Goal: Transaction & Acquisition: Obtain resource

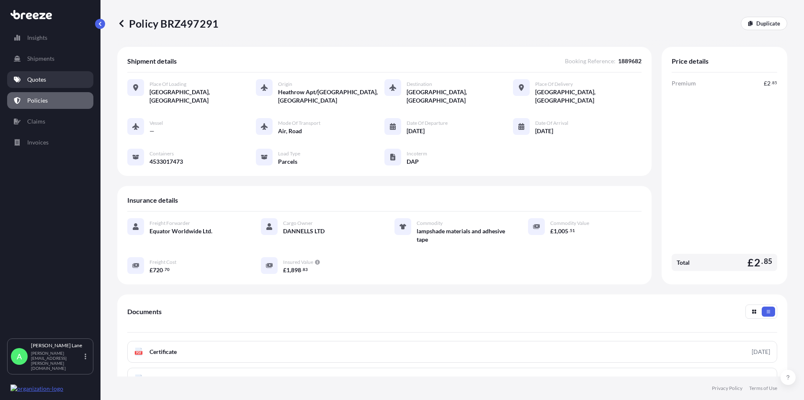
click at [50, 85] on link "Quotes" at bounding box center [50, 79] width 86 height 17
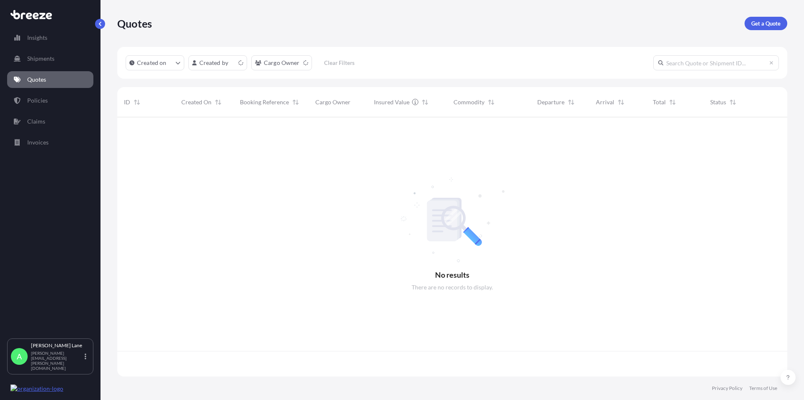
scroll to position [257, 663]
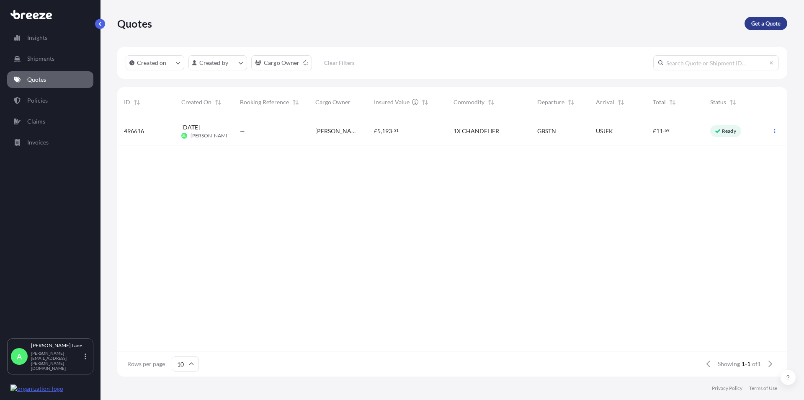
click at [766, 25] on p "Get a Quote" at bounding box center [765, 23] width 29 height 8
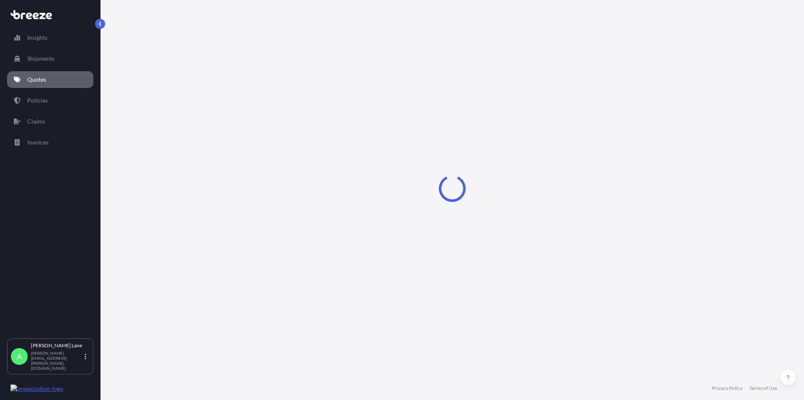
select select "Road"
select select "1"
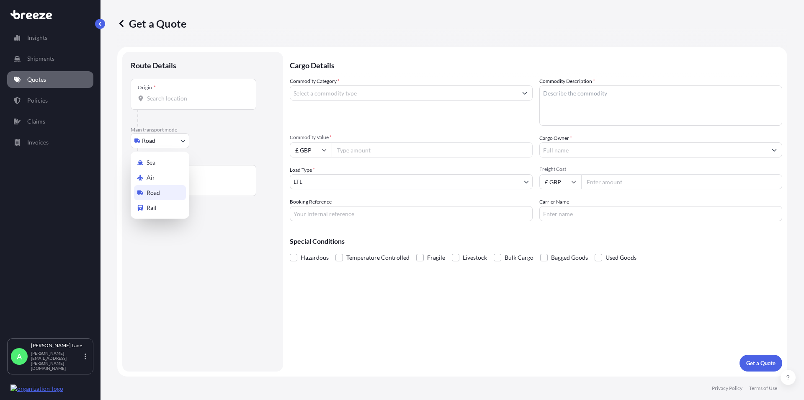
click at [174, 139] on body "Insights Shipments Quotes Policies Claims Invoices A [PERSON_NAME] [PERSON_NAME…" at bounding box center [402, 200] width 804 height 400
click at [157, 174] on div "Air" at bounding box center [160, 177] width 52 height 15
select select "Air"
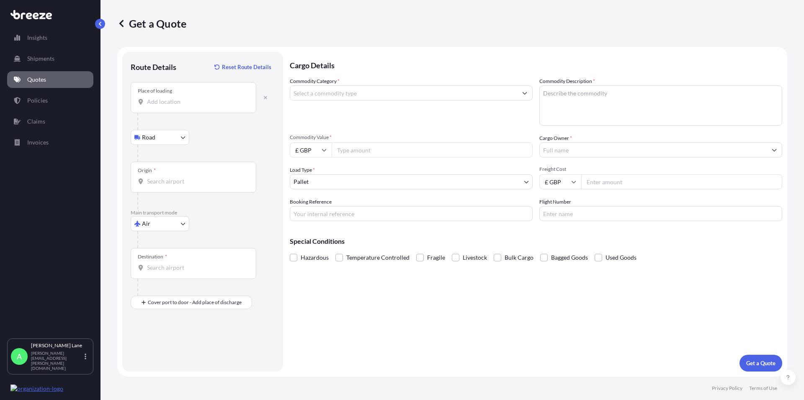
click at [171, 101] on input "Place of loading" at bounding box center [196, 102] width 99 height 8
paste input "IP28 6RX"
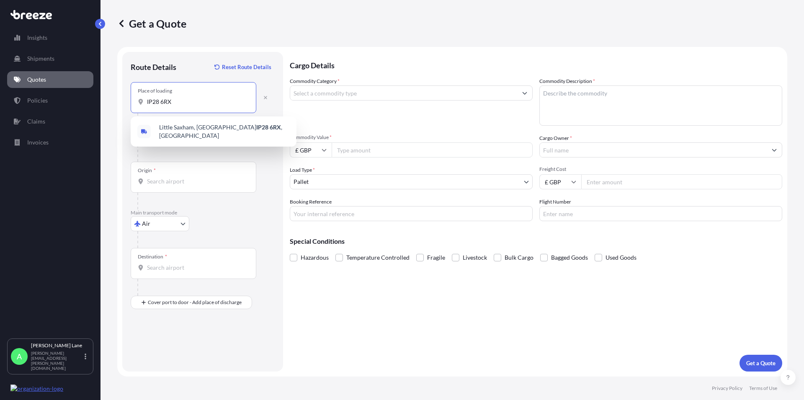
click at [198, 129] on span "[STREET_ADDRESS]" at bounding box center [224, 131] width 131 height 17
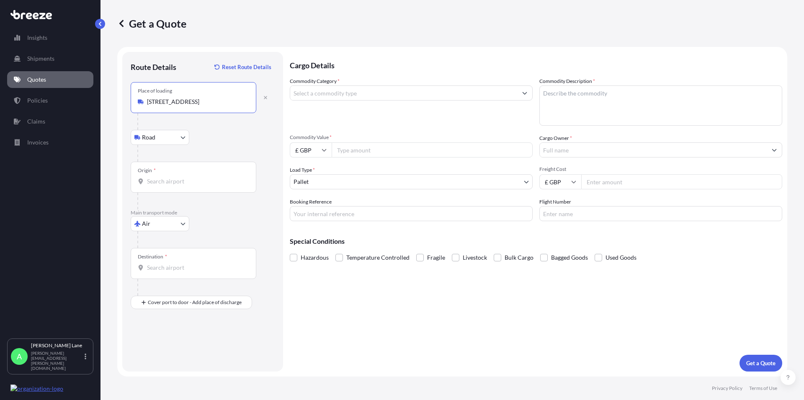
type input "[STREET_ADDRESS]"
click at [178, 184] on input "Origin *" at bounding box center [196, 181] width 99 height 8
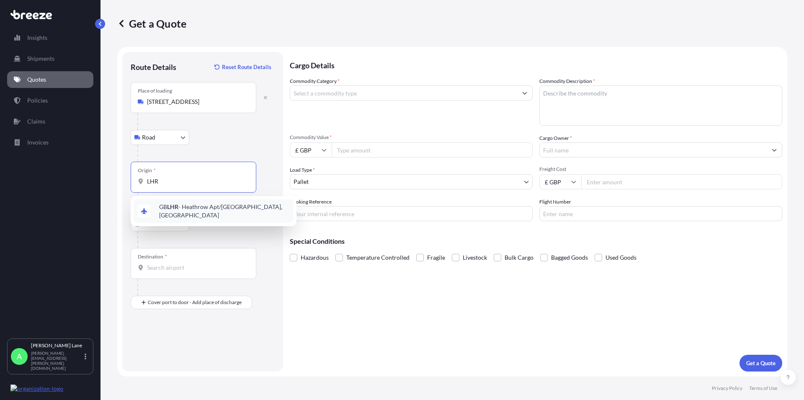
click at [189, 209] on span "GB LHR - Heathrow Apt/[GEOGRAPHIC_DATA], [GEOGRAPHIC_DATA]" at bounding box center [224, 211] width 131 height 17
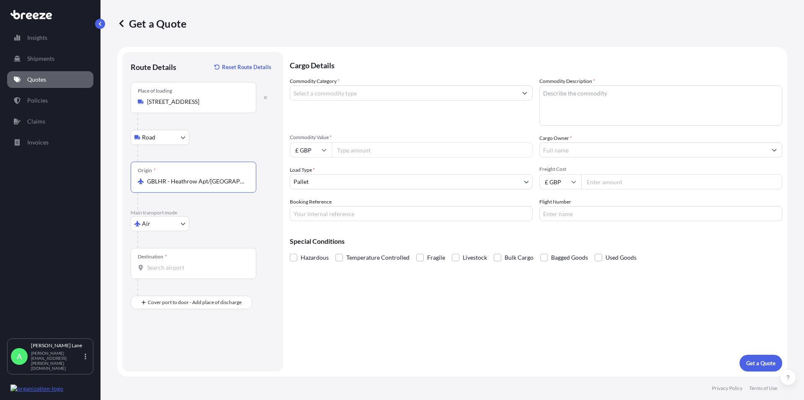
type input "GBLHR - Heathrow Apt/[GEOGRAPHIC_DATA], [GEOGRAPHIC_DATA]"
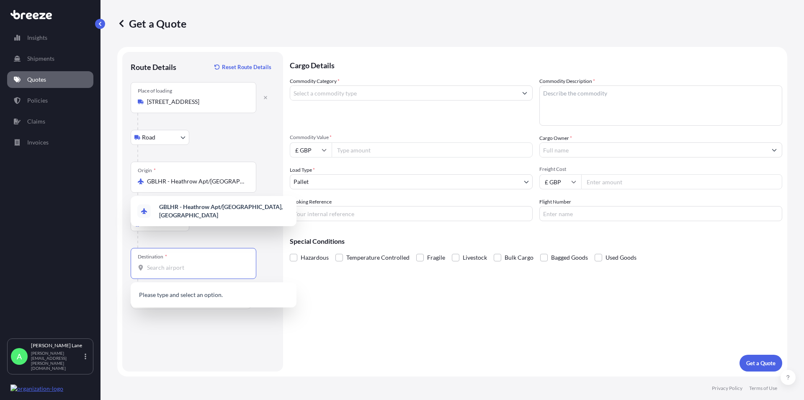
click at [155, 265] on input "Destination *" at bounding box center [196, 267] width 99 height 8
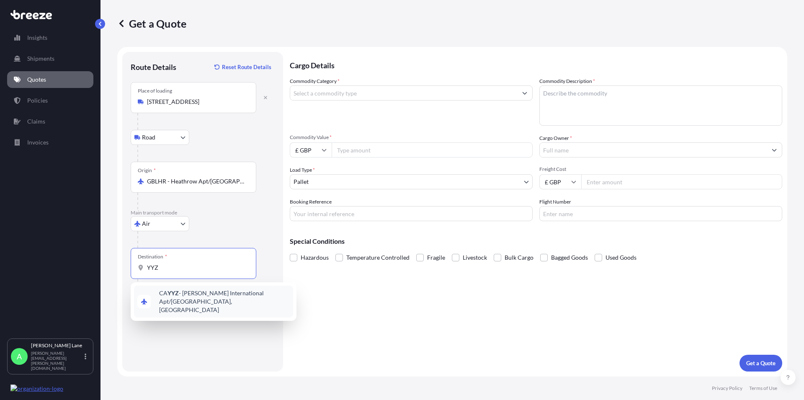
click at [183, 293] on span "CA YYZ - [PERSON_NAME] International Apt/[GEOGRAPHIC_DATA], [GEOGRAPHIC_DATA]" at bounding box center [224, 301] width 131 height 25
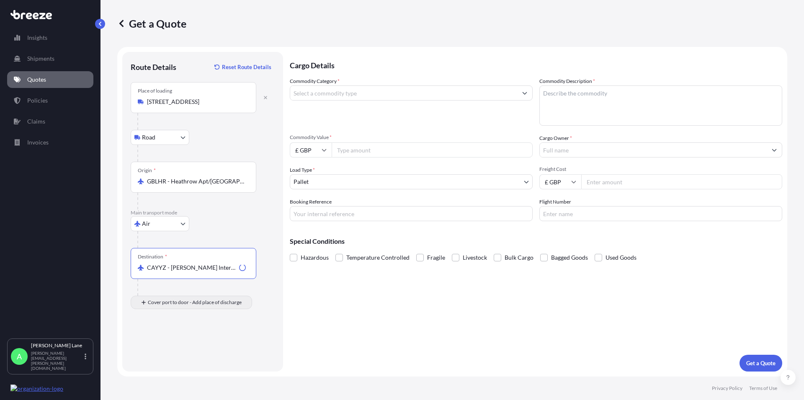
type input "CAYYZ - [PERSON_NAME] International Apt/[GEOGRAPHIC_DATA], [GEOGRAPHIC_DATA]"
click at [180, 348] on input "Place of Discharge" at bounding box center [196, 347] width 99 height 8
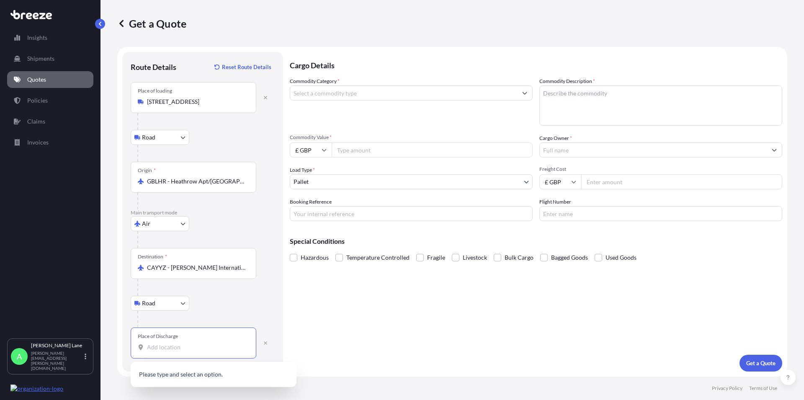
paste input "L7G 2E2"
click at [236, 377] on span "[GEOGRAPHIC_DATA], ON L7G 2E2 , [GEOGRAPHIC_DATA]" at bounding box center [224, 380] width 131 height 25
type input "[GEOGRAPHIC_DATA], ON L7G 2E2, [GEOGRAPHIC_DATA]"
click at [382, 97] on input "Commodity Category *" at bounding box center [403, 92] width 227 height 15
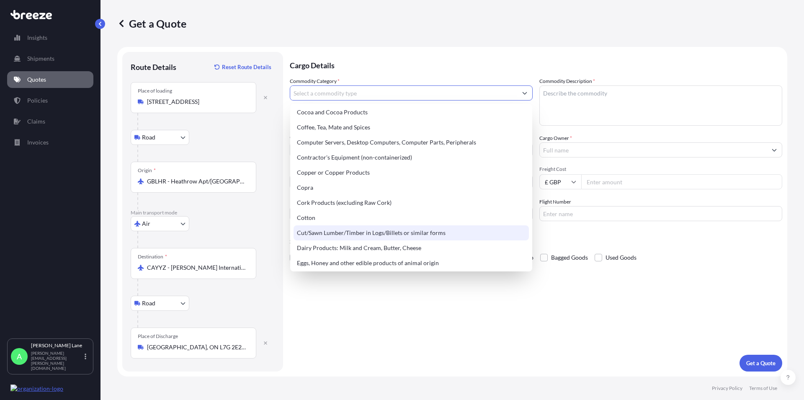
scroll to position [382, 0]
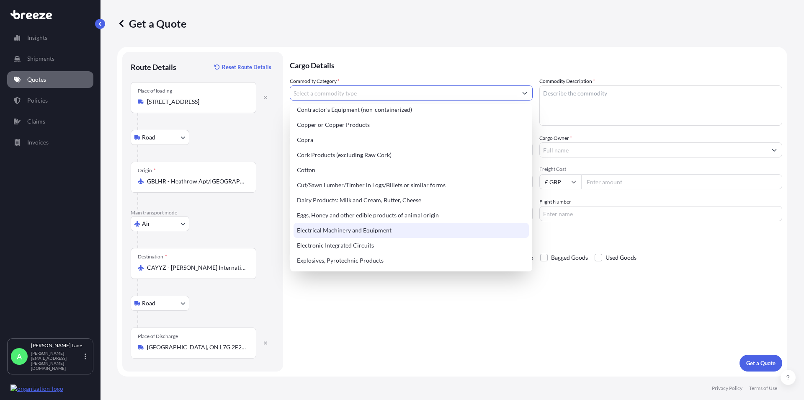
click at [424, 233] on div "Electrical Machinery and Equipment" at bounding box center [410, 230] width 235 height 15
type input "Electrical Machinery and Equipment"
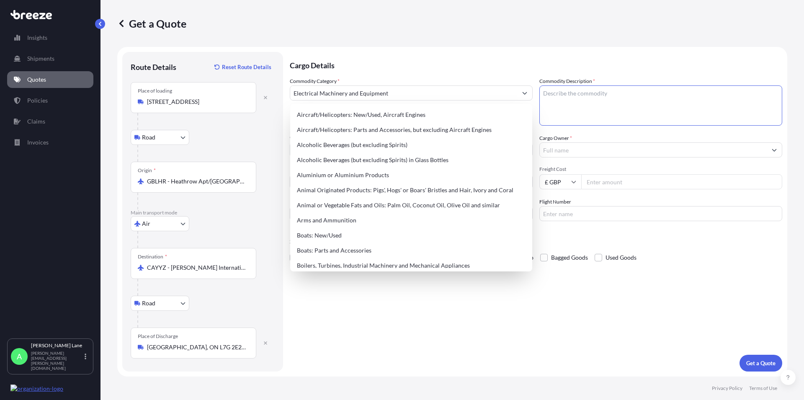
click at [565, 97] on textarea "Commodity Description *" at bounding box center [660, 105] width 243 height 40
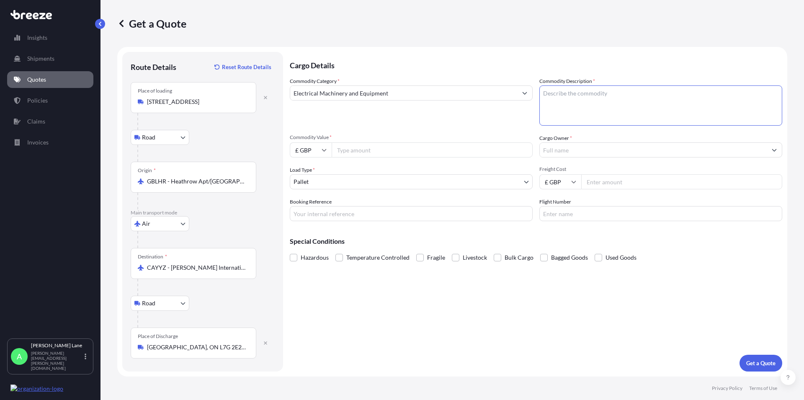
paste textarea "ELECTRONIC AUDIO SPEAKERS"
type textarea "ELECTRONIC AUDIO SPEAKERS"
click at [355, 155] on input "Commodity Value *" at bounding box center [432, 149] width 201 height 15
type input "2500"
click at [559, 148] on input "Cargo Owner *" at bounding box center [653, 149] width 227 height 15
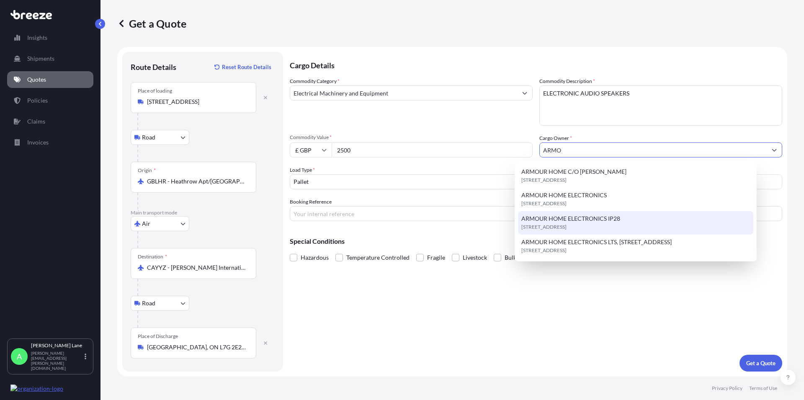
click at [566, 223] on span "[STREET_ADDRESS]" at bounding box center [543, 227] width 45 height 8
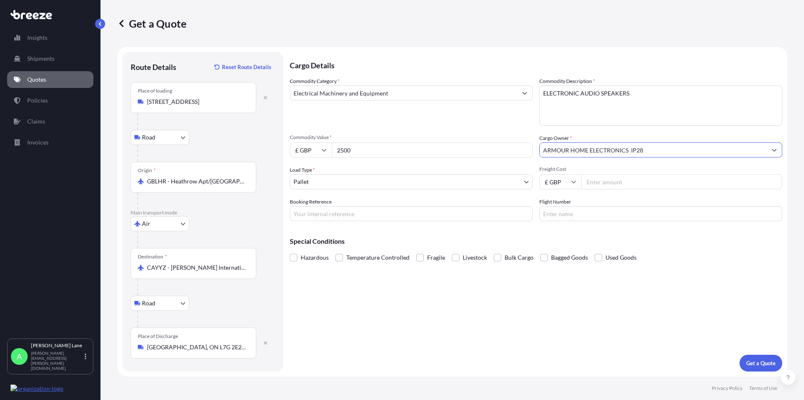
type input "ARMOUR HOME ELECTRONICS IP28"
click at [319, 180] on body "8 options available. 4 options available. Insights Shipments Quotes Policies Cl…" at bounding box center [402, 200] width 804 height 400
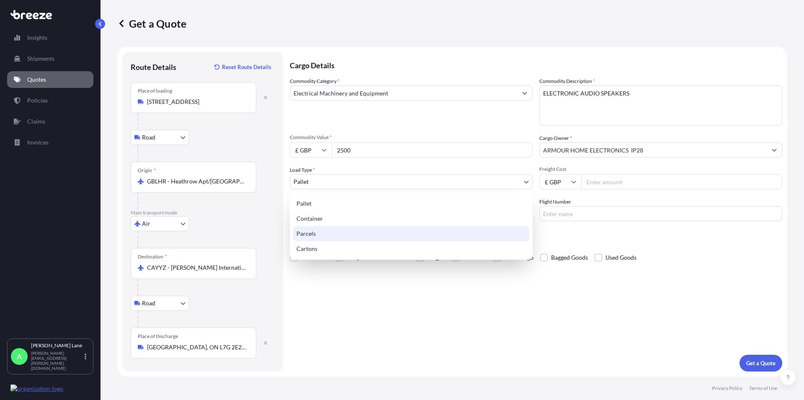
click at [316, 234] on div "Parcels" at bounding box center [411, 233] width 236 height 15
select select "3"
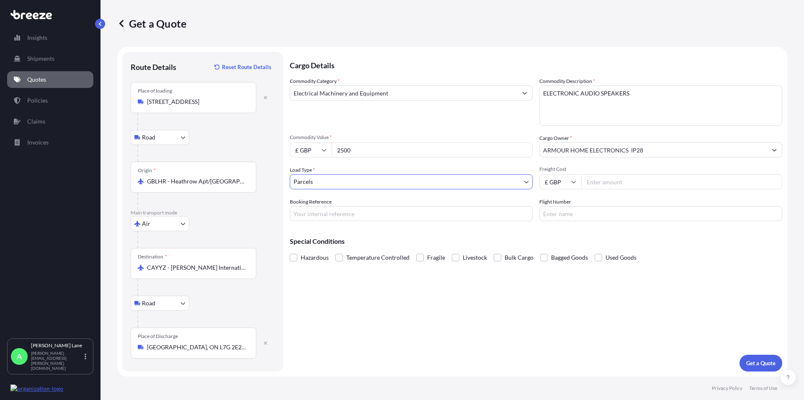
click at [593, 181] on input "Freight Cost" at bounding box center [681, 181] width 201 height 15
type input "330.59"
click at [306, 212] on input "Booking Reference" at bounding box center [411, 213] width 243 height 15
paste input "1889743"
type input "1889743"
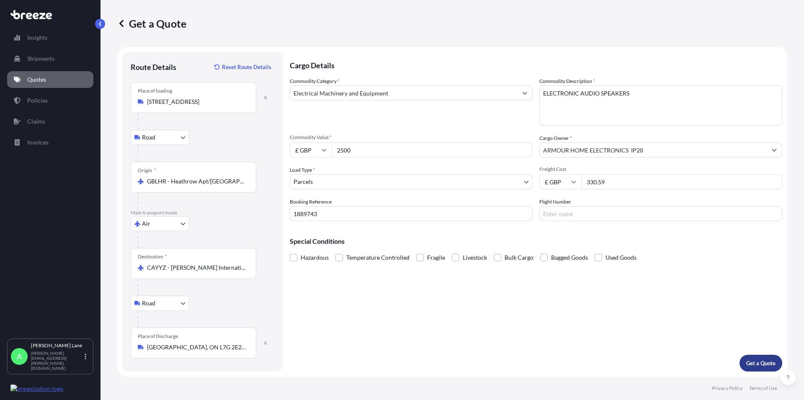
click at [770, 362] on p "Get a Quote" at bounding box center [760, 363] width 29 height 8
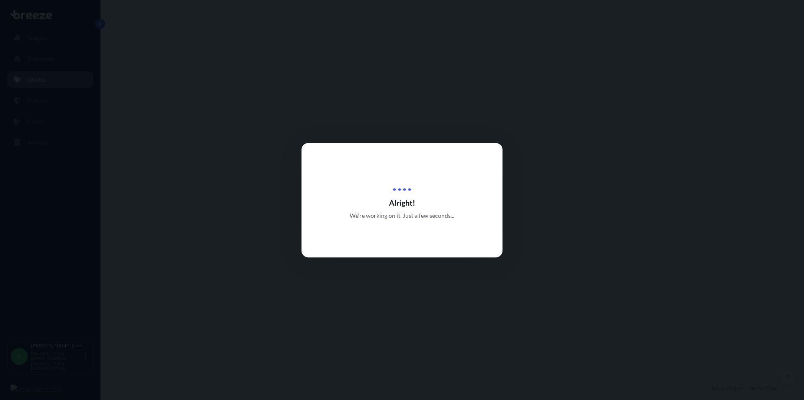
select select "Road"
select select "Air"
select select "Road"
select select "3"
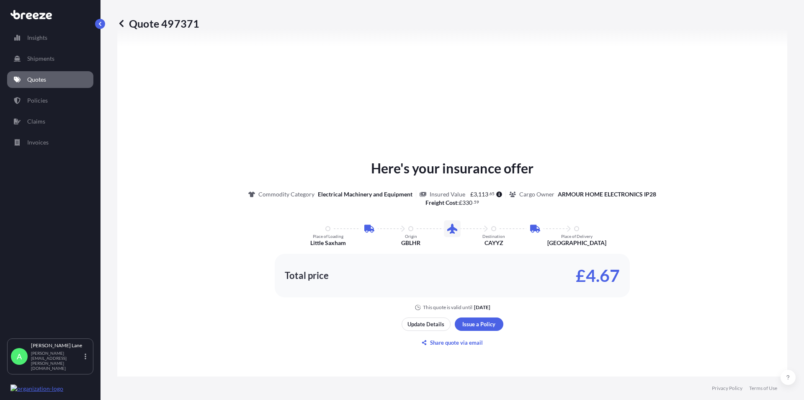
scroll to position [430, 0]
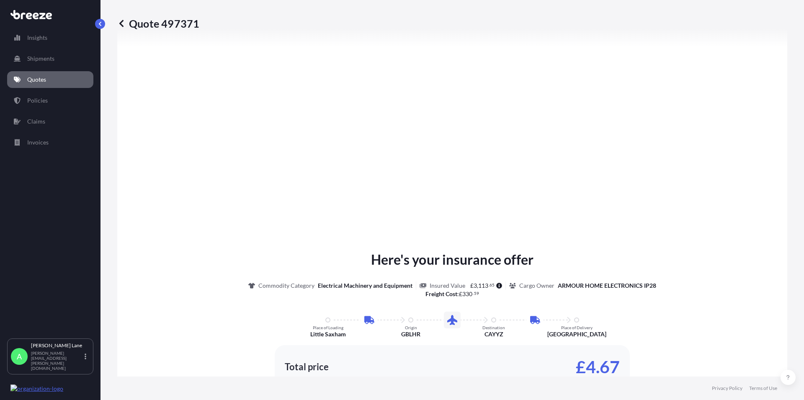
type input "[GEOGRAPHIC_DATA] IP28 6RZ, [GEOGRAPHIC_DATA]"
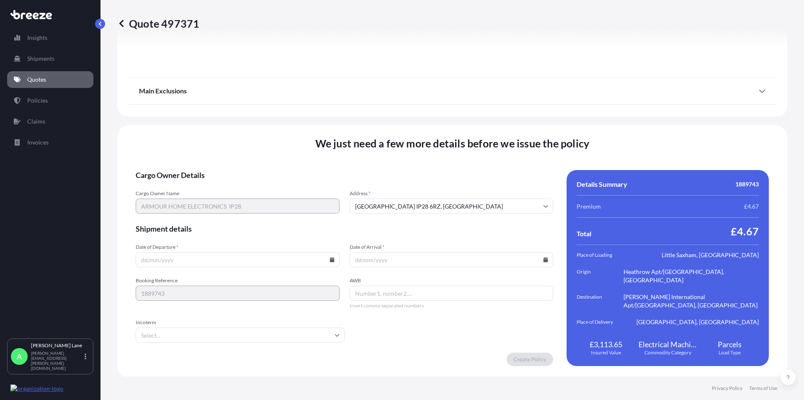
scroll to position [1095, 0]
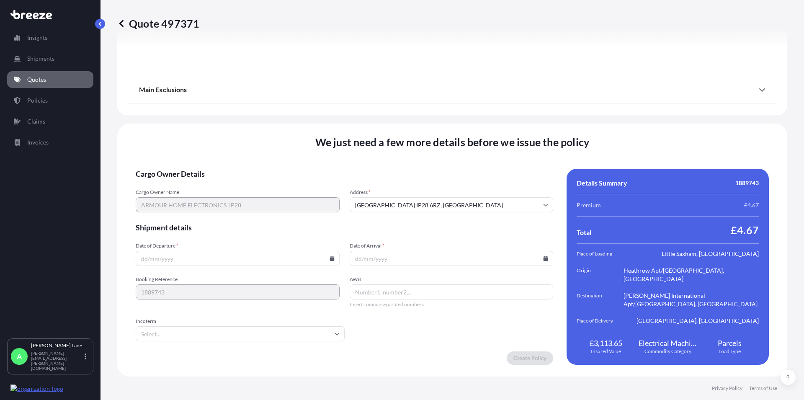
click at [330, 258] on icon at bounding box center [331, 258] width 5 height 5
click at [258, 200] on button "22" at bounding box center [255, 199] width 13 height 13
type input "[DATE]"
click at [543, 259] on icon at bounding box center [545, 258] width 5 height 5
click at [408, 216] on button "26" at bounding box center [408, 215] width 13 height 13
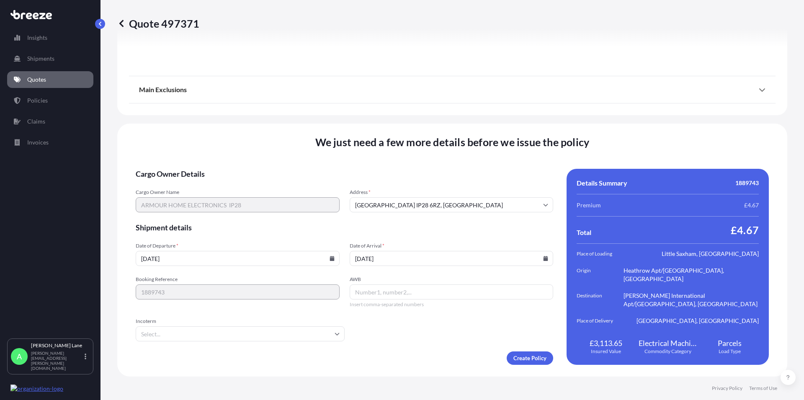
type input "[DATE]"
click at [386, 295] on input "AWB" at bounding box center [452, 291] width 204 height 15
paste input "1ZW074F30424930363"
type input "1ZW074F30424930363"
click at [216, 334] on input "Incoterm" at bounding box center [240, 333] width 209 height 15
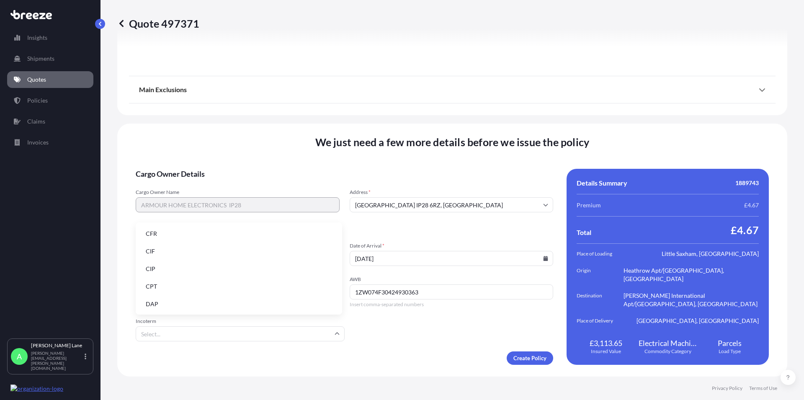
click at [188, 306] on li "DAP" at bounding box center [239, 304] width 200 height 16
